Goal: Task Accomplishment & Management: Use online tool/utility

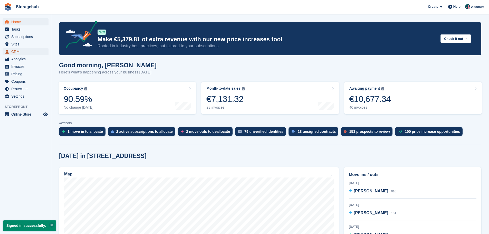
click at [21, 52] on span "CRM" at bounding box center [26, 51] width 31 height 7
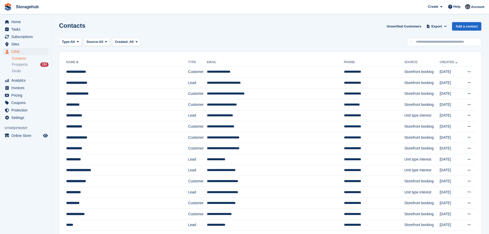
click at [34, 25] on ul "Home" at bounding box center [25, 21] width 51 height 7
click at [35, 22] on span "Home" at bounding box center [26, 21] width 31 height 7
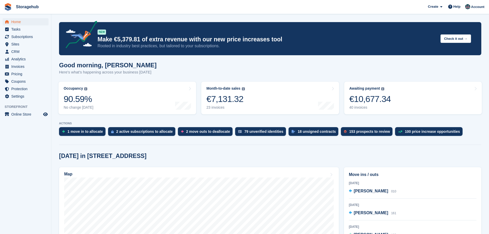
scroll to position [103, 0]
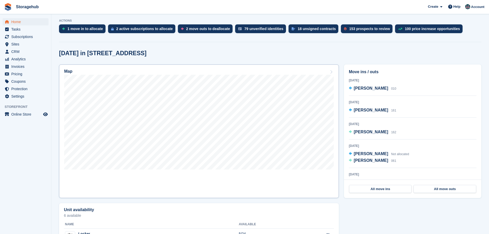
click at [330, 70] on icon at bounding box center [331, 72] width 5 height 4
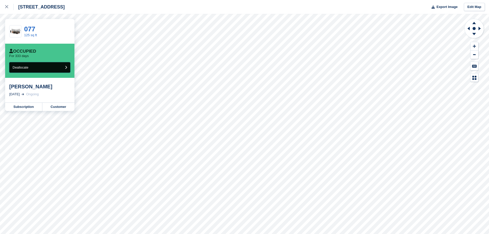
click at [57, 68] on button "Deallocate" at bounding box center [39, 67] width 61 height 11
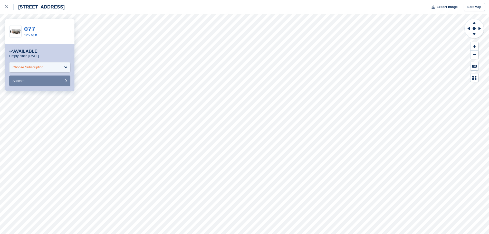
click at [50, 64] on div "Choose Subscription" at bounding box center [39, 67] width 61 height 10
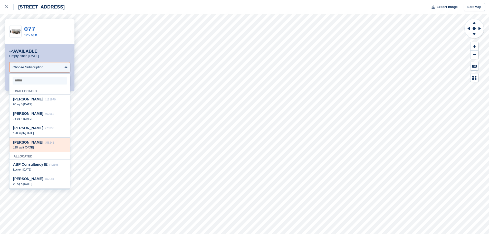
click at [34, 148] on span "28 Oct, 2024" at bounding box center [29, 147] width 9 height 3
select select "*****"
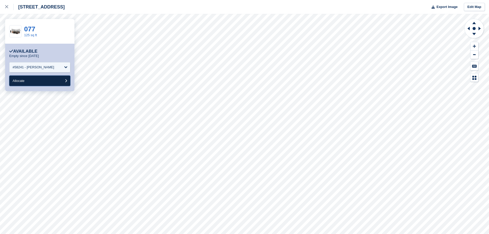
click at [53, 81] on button "Allocate" at bounding box center [39, 81] width 61 height 11
